Goal: Information Seeking & Learning: Learn about a topic

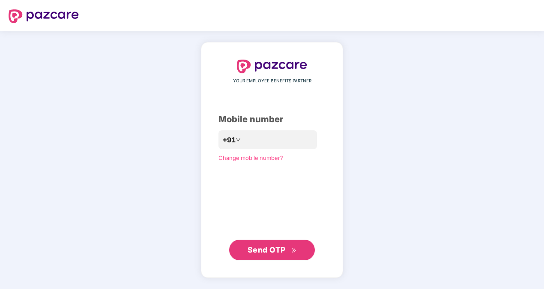
click at [270, 247] on span "Send OTP" at bounding box center [267, 249] width 38 height 9
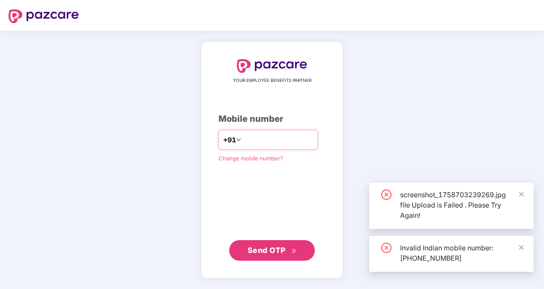
click at [243, 141] on input "**********" at bounding box center [278, 140] width 70 height 14
type input "**********"
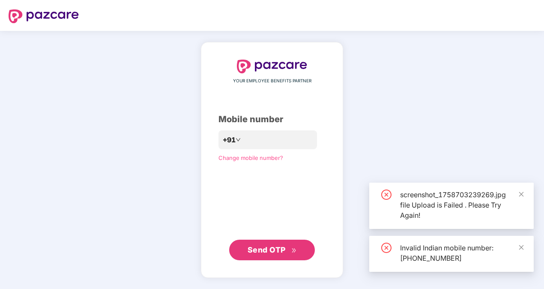
click at [275, 248] on span "Send OTP" at bounding box center [267, 249] width 38 height 9
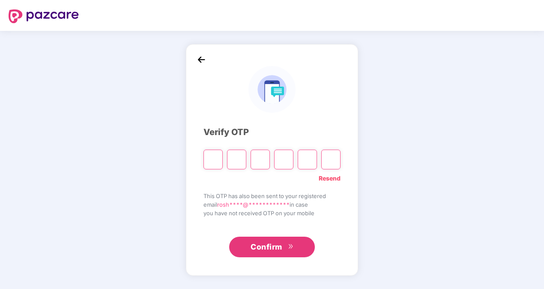
type input "*"
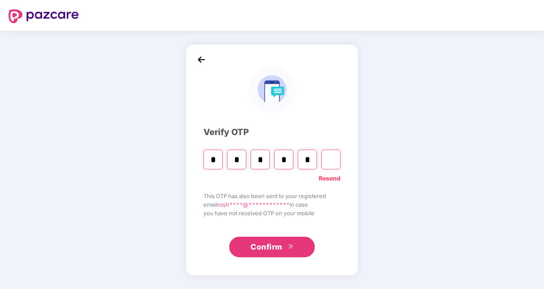
type input "*"
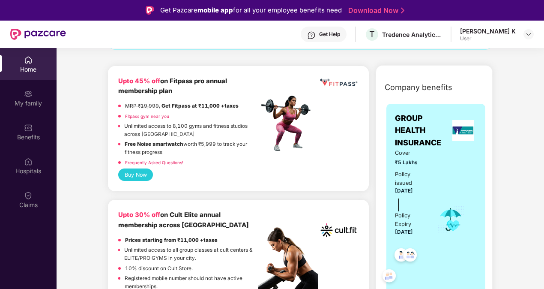
scroll to position [56, 0]
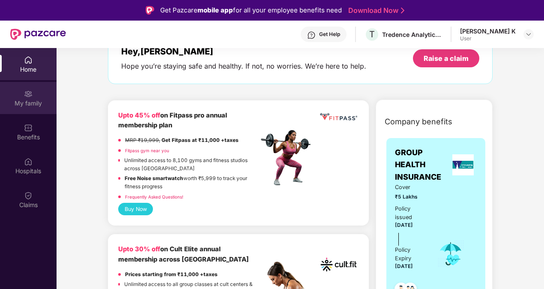
click at [30, 99] on div "My family" at bounding box center [28, 103] width 57 height 9
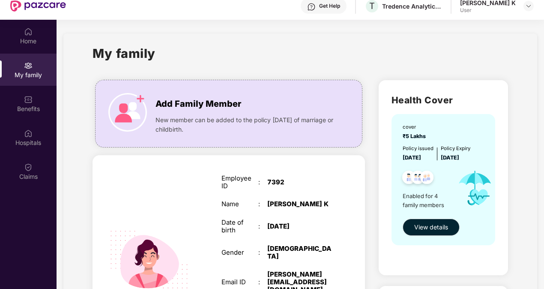
scroll to position [48, 0]
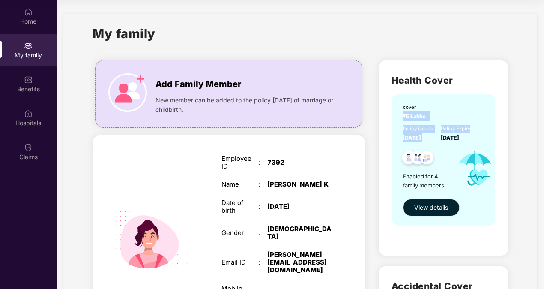
drag, startPoint x: 542, startPoint y: 98, endPoint x: 546, endPoint y: 132, distance: 34.1
click at [544, 132] on html "Get Pazcare mobile app for all your employee benefits need Download Now Get Hel…" at bounding box center [272, 96] width 544 height 289
drag, startPoint x: 546, startPoint y: 132, endPoint x: 544, endPoint y: 69, distance: 63.0
click at [544, 69] on html "Get Pazcare mobile app for all your employee benefits need Download Now Get Hel…" at bounding box center [272, 96] width 544 height 289
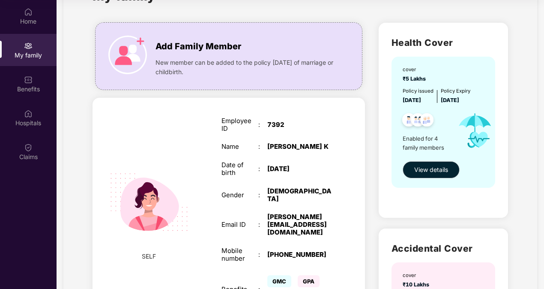
scroll to position [38, 0]
click at [430, 159] on div "cover ₹5 Lakhs Policy issued 30 Aug 2025 Policy Expiry 29 Aug 2026 Enabled for …" at bounding box center [444, 122] width 104 height 131
click at [427, 165] on button "View details" at bounding box center [431, 169] width 57 height 17
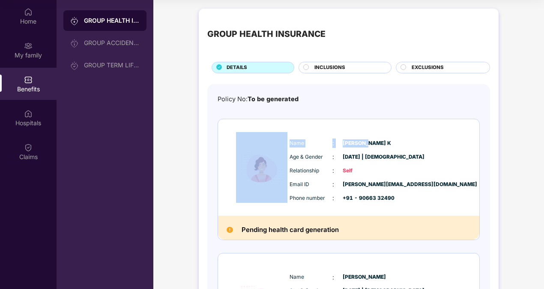
drag, startPoint x: 542, startPoint y: 99, endPoint x: 546, endPoint y: 141, distance: 42.2
click at [544, 141] on html "Get Pazcare mobile app for all your employee benefits need Download Now Get Hel…" at bounding box center [272, 96] width 544 height 289
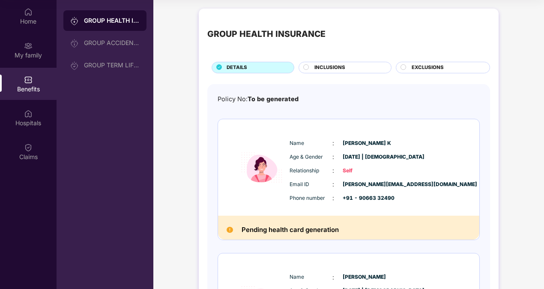
drag, startPoint x: 545, startPoint y: 141, endPoint x: 495, endPoint y: 182, distance: 64.2
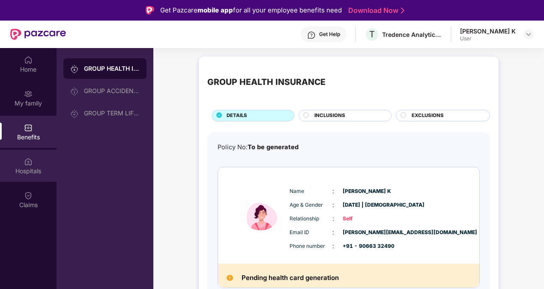
click at [33, 161] on div "Hospitals" at bounding box center [28, 166] width 57 height 32
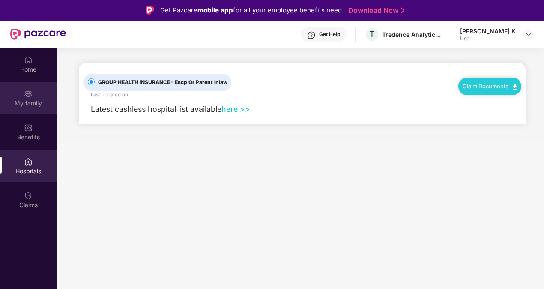
click at [31, 100] on div "My family" at bounding box center [28, 103] width 57 height 9
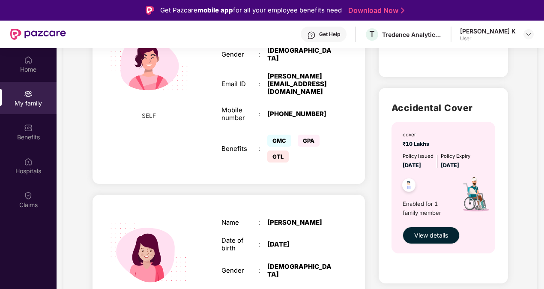
scroll to position [274, 0]
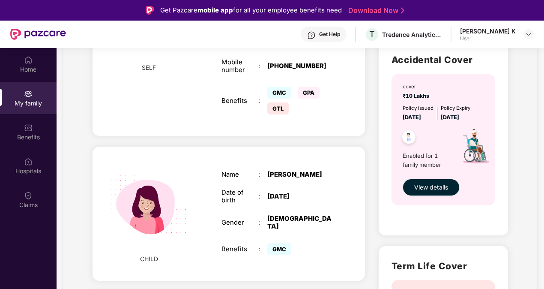
click at [429, 188] on span "View details" at bounding box center [431, 187] width 34 height 9
